Goal: Information Seeking & Learning: Find specific fact

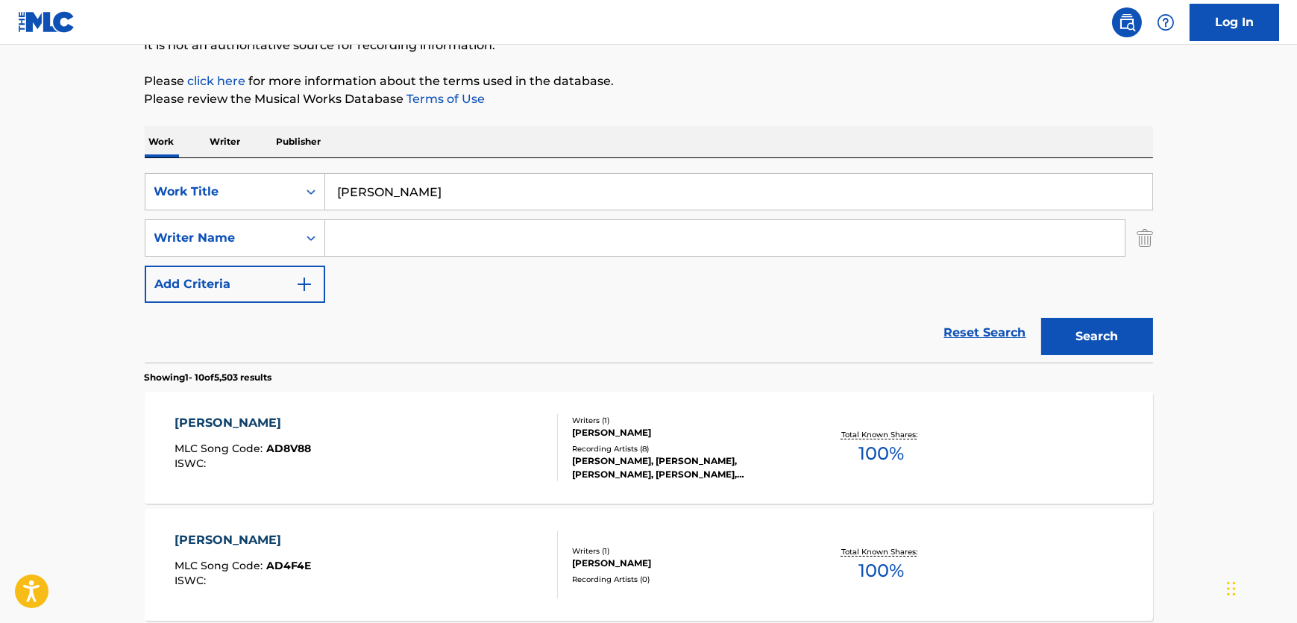
drag, startPoint x: 434, startPoint y: 176, endPoint x: 275, endPoint y: 213, distance: 164.0
click at [284, 213] on div "SearchWithCriteria5445df02-050b-4c0a-bd86-f8c98d8cec64 Work Title Aye Khuda Sea…" at bounding box center [649, 238] width 1009 height 130
paste input "Tu Ris"
type input "Tu Risa"
click at [840, 232] on input "Search Form" at bounding box center [725, 238] width 800 height 36
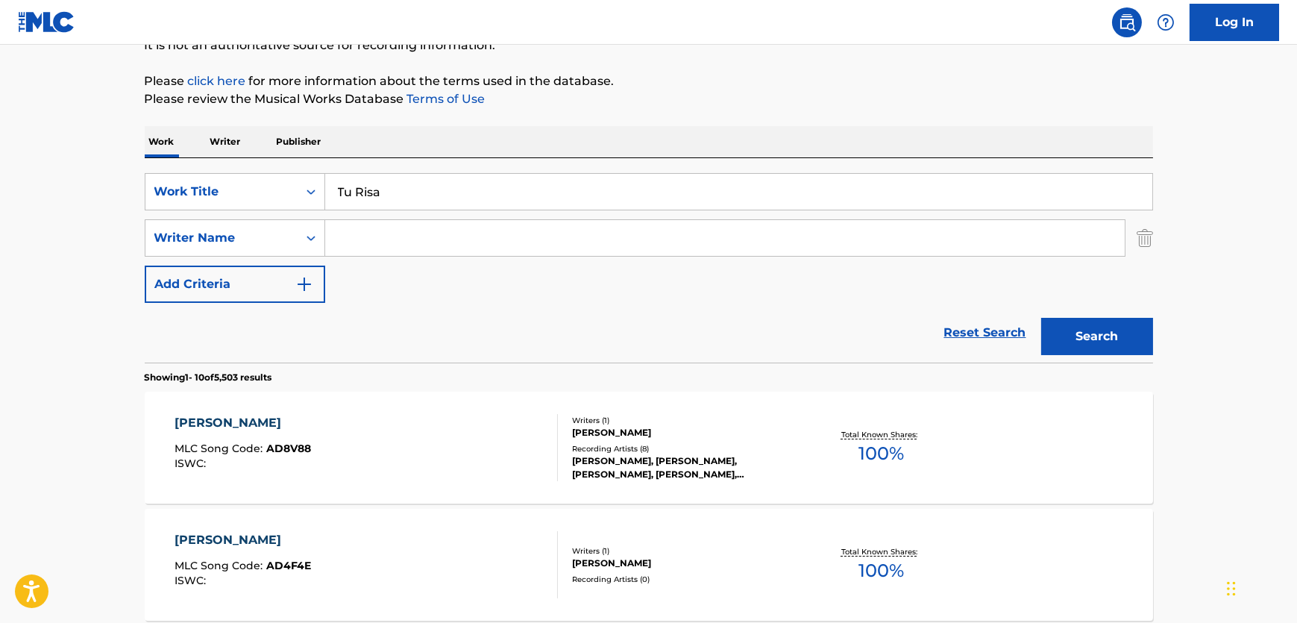
paste input "[PERSON_NAME]"
type input "[PERSON_NAME]"
click at [1120, 334] on button "Search" at bounding box center [1098, 336] width 112 height 37
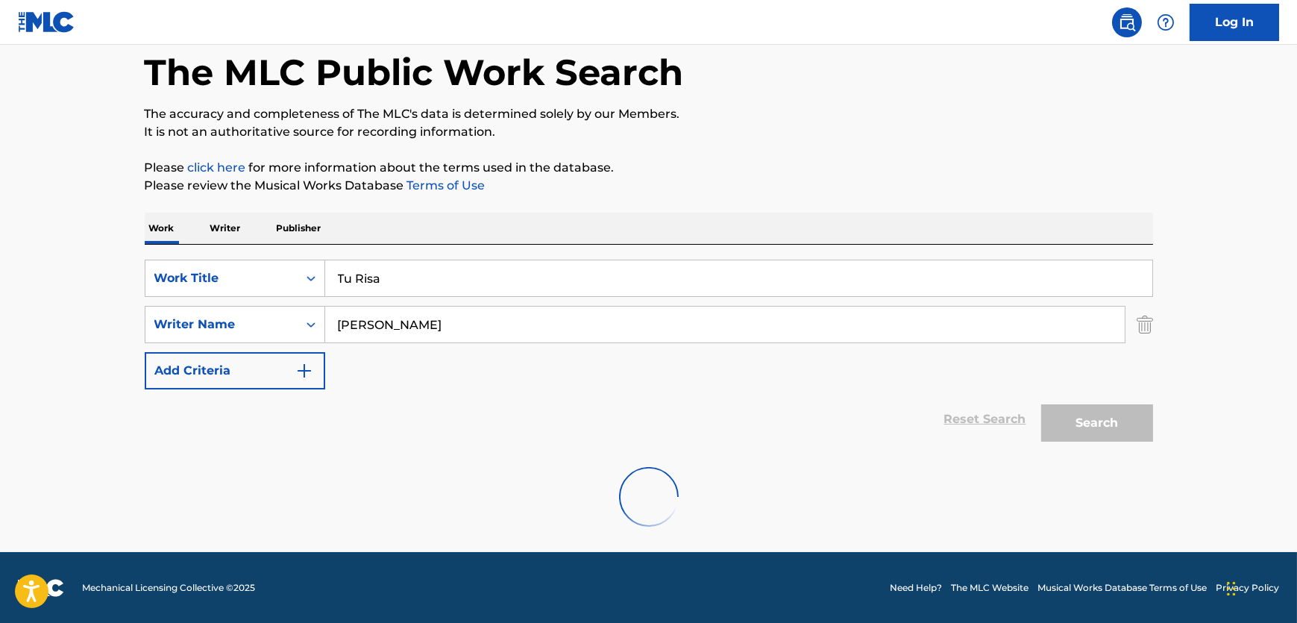
scroll to position [159, 0]
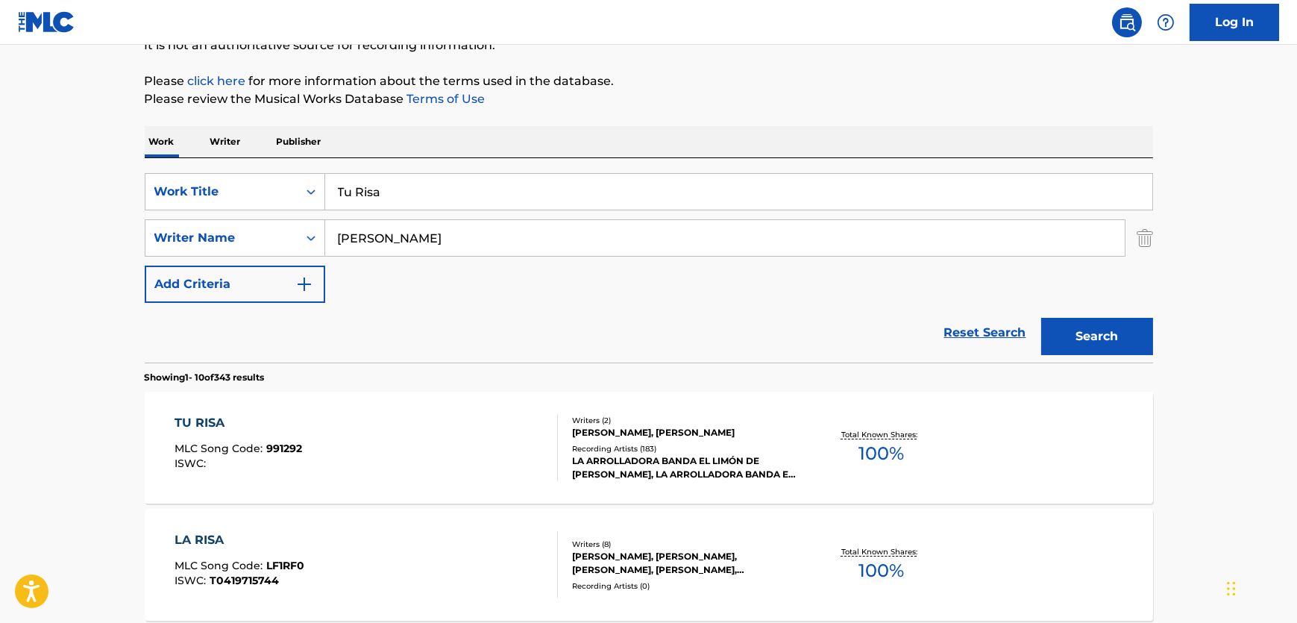
click at [462, 444] on div "TU RISA MLC Song Code : 991292 ISWC :" at bounding box center [367, 447] width 384 height 67
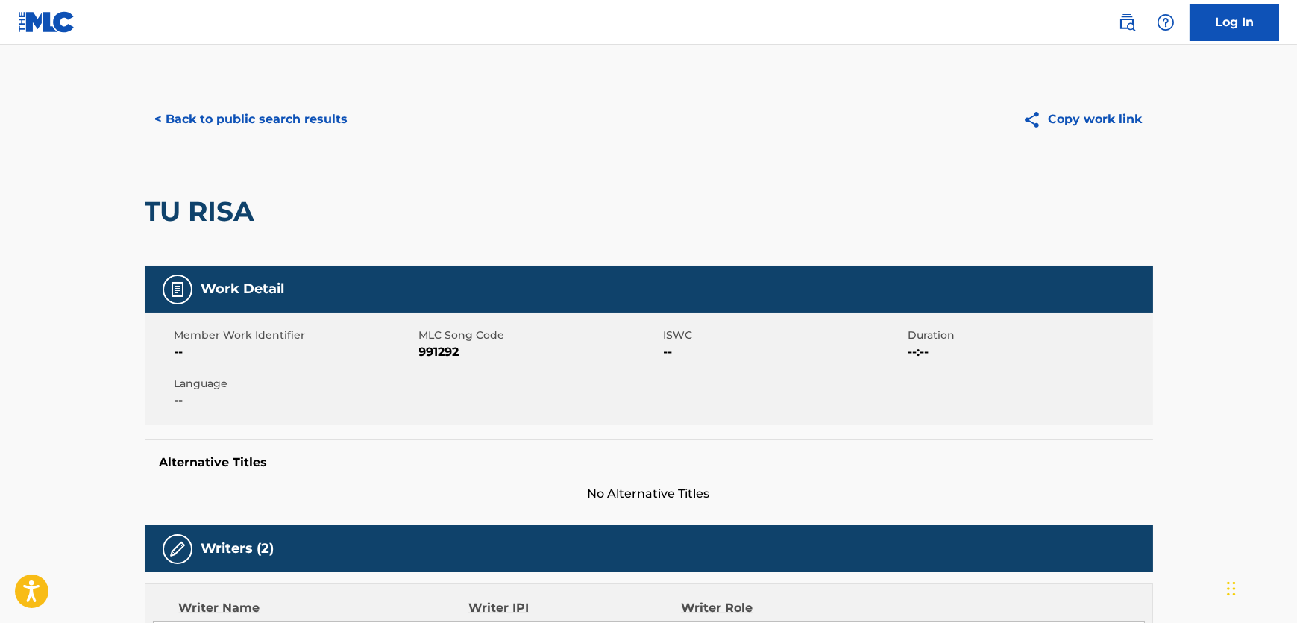
drag, startPoint x: 436, startPoint y: 365, endPoint x: 440, endPoint y: 354, distance: 11.1
click at [436, 363] on div "Member Work Identifier -- MLC Song Code 991292 ISWC -- Duration --:-- Language …" at bounding box center [649, 369] width 1009 height 112
click at [440, 354] on span "991292" at bounding box center [539, 352] width 241 height 18
copy span "991292"
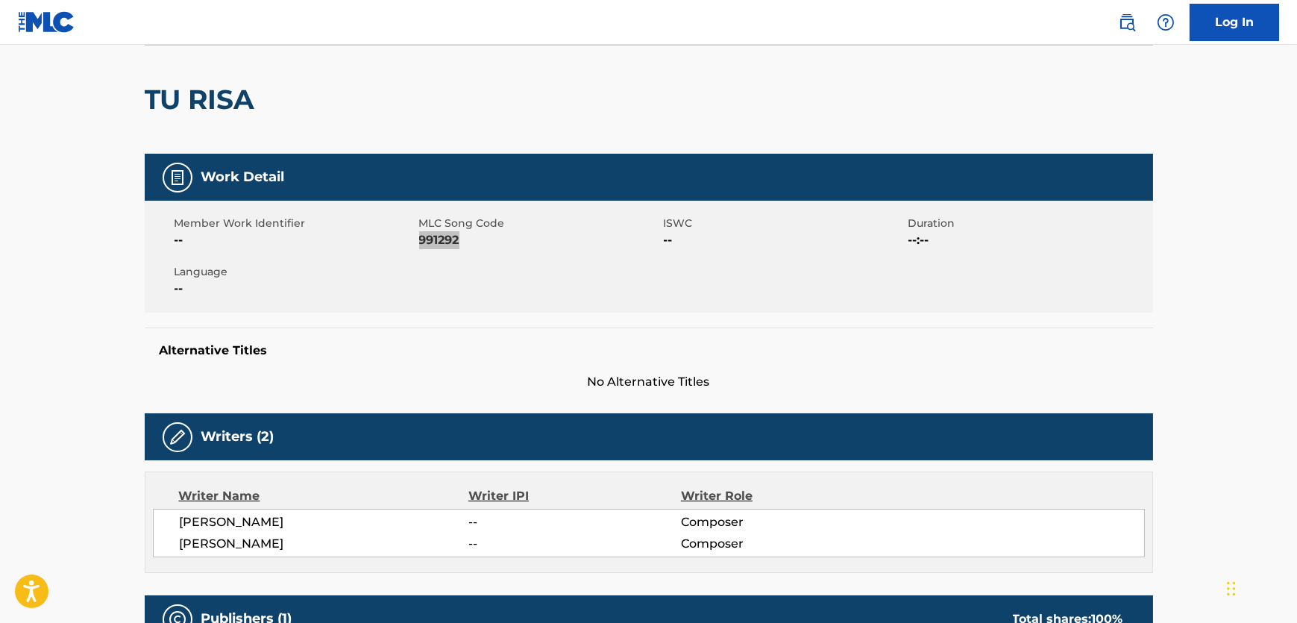
scroll to position [407, 0]
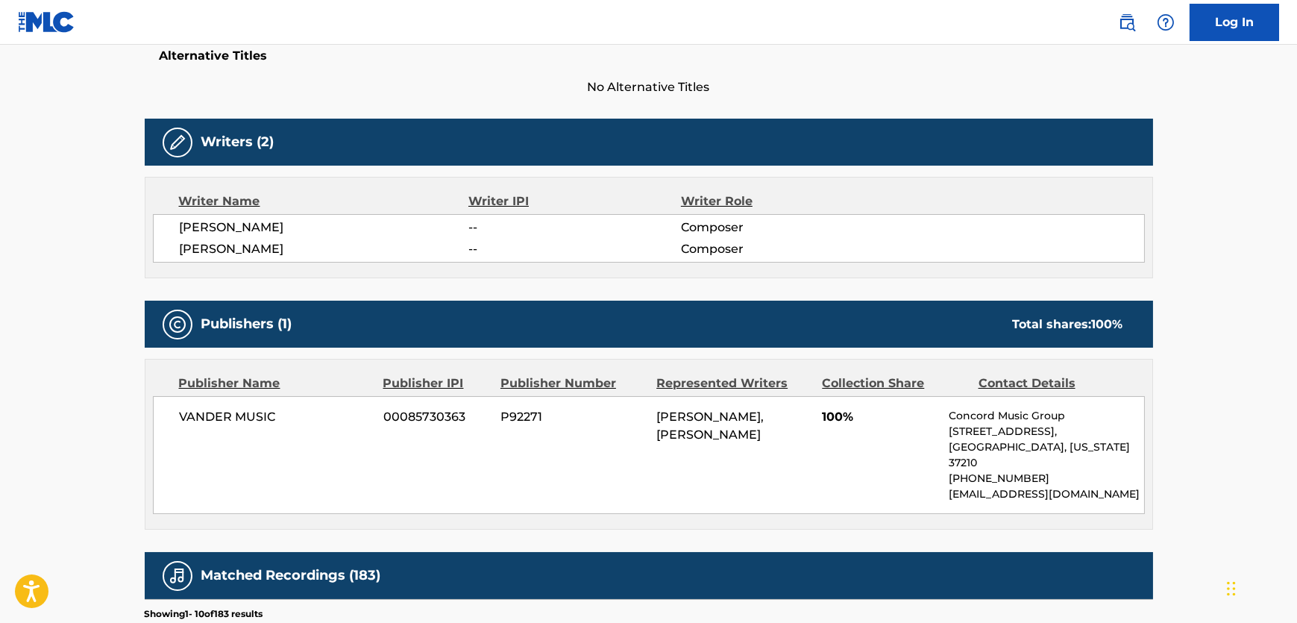
click at [252, 408] on span "VANDER MUSIC" at bounding box center [276, 417] width 193 height 18
copy div "VANDER MUSIC"
click at [137, 514] on div "< Back to public search results Copy work link TU RISA Work Detail Member Work …" at bounding box center [649, 379] width 1045 height 1409
